Goal: Transaction & Acquisition: Purchase product/service

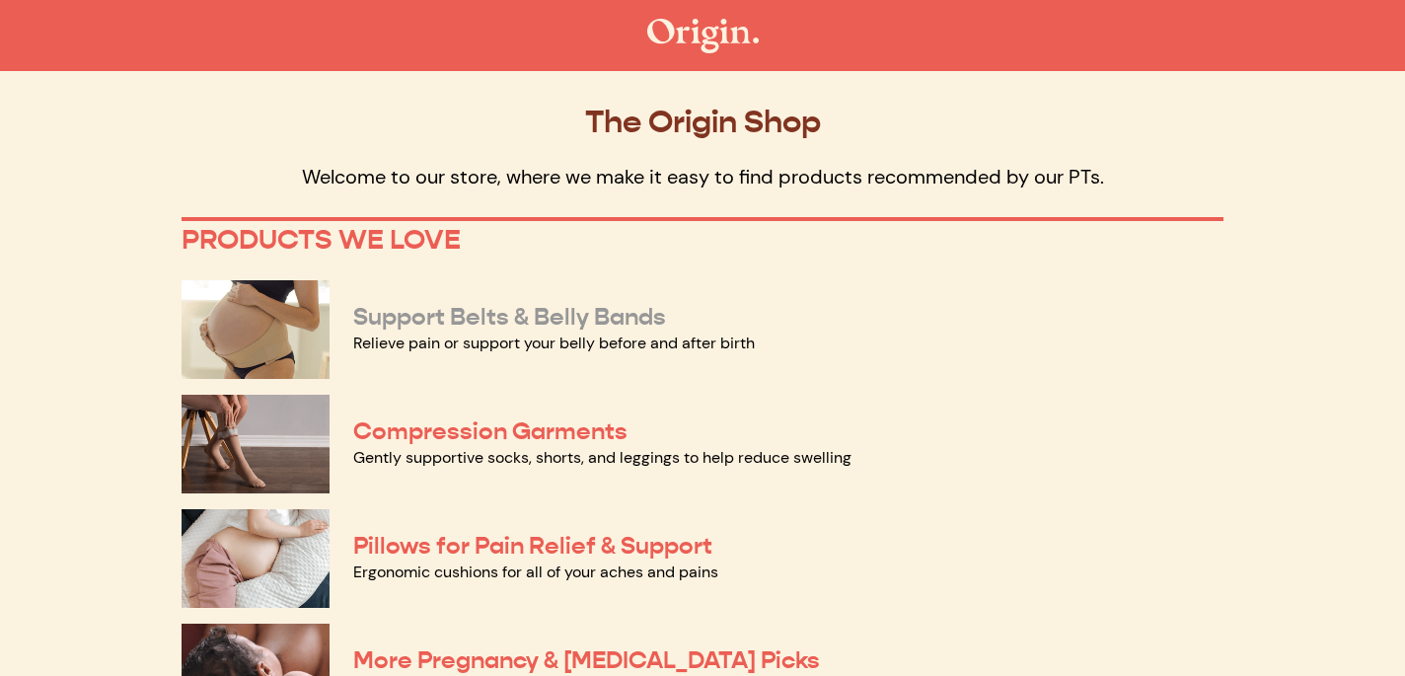
click at [468, 321] on link "Support Belts & Belly Bands" at bounding box center [509, 317] width 313 height 30
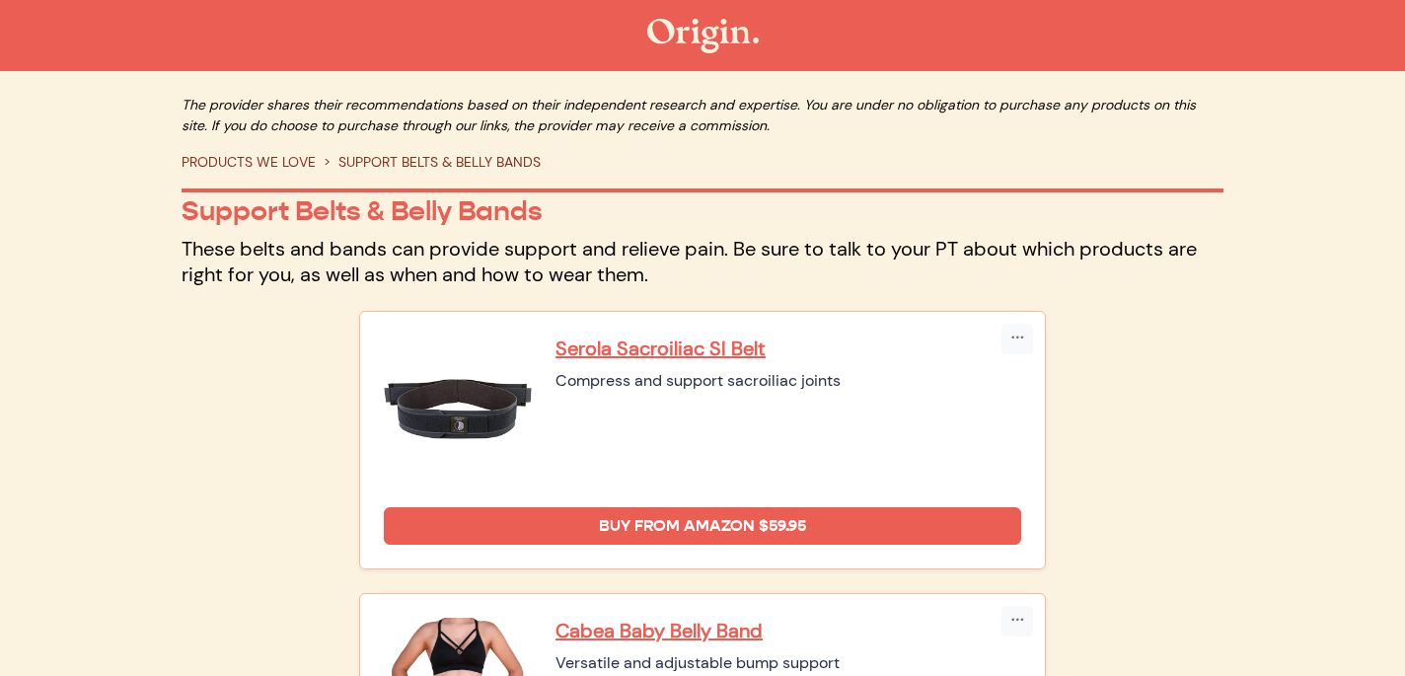
click at [454, 412] on img at bounding box center [458, 409] width 148 height 148
click at [620, 349] on p "Serola Sacroiliac SI Belt" at bounding box center [788, 348] width 466 height 26
